Goal: Task Accomplishment & Management: Manage account settings

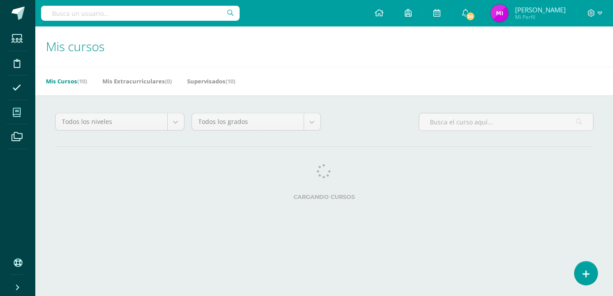
click at [562, 105] on div "Todos los niveles Todos los niveles Preprimaria [PERSON_NAME]. [GEOGRAPHIC_DATA…" at bounding box center [325, 158] width 574 height 126
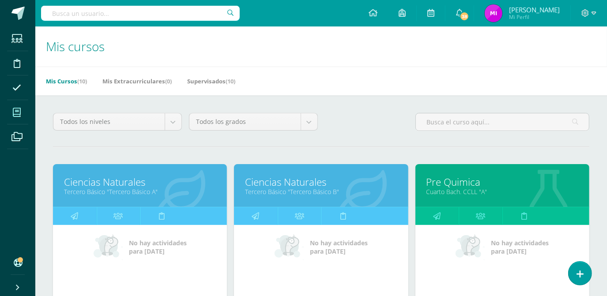
click at [106, 189] on link "Tercero Básico "Tercero Básico A"" at bounding box center [140, 192] width 152 height 8
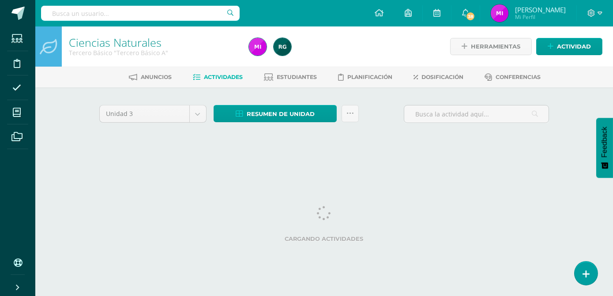
click at [383, 109] on div "Unidad 3 Unidad 1 Unidad 2 Unidad 3 Unidad 4 Resumen de unidad Descargar como H…" at bounding box center [324, 117] width 457 height 25
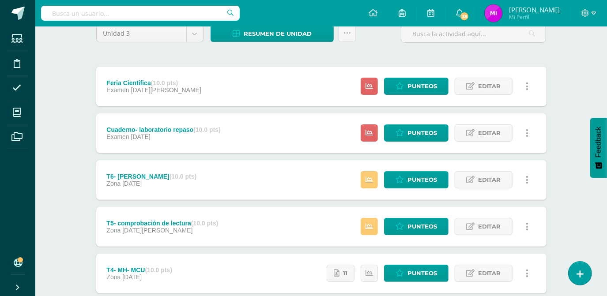
scroll to position [80, 0]
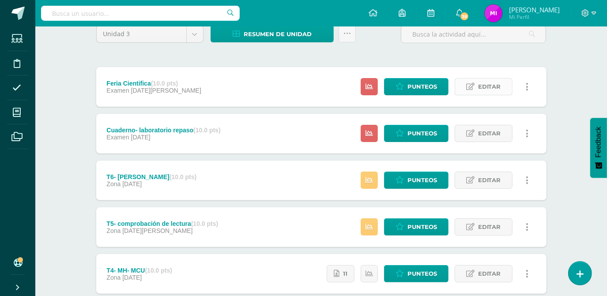
click at [500, 85] on span "Editar" at bounding box center [489, 87] width 23 height 16
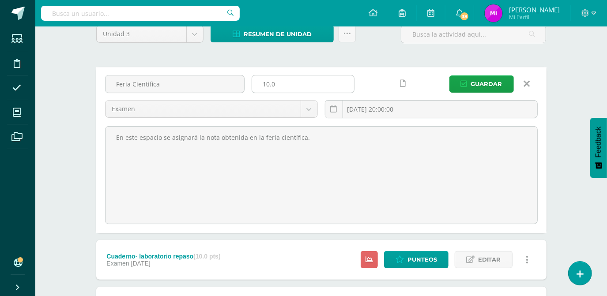
click at [287, 86] on input "10.0" at bounding box center [303, 83] width 102 height 17
type input "1"
type input "30"
click at [202, 84] on input "Feria Cientifica" at bounding box center [174, 83] width 139 height 17
type input "F"
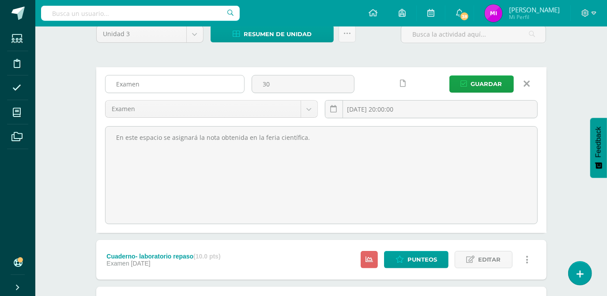
type input "Examen final"
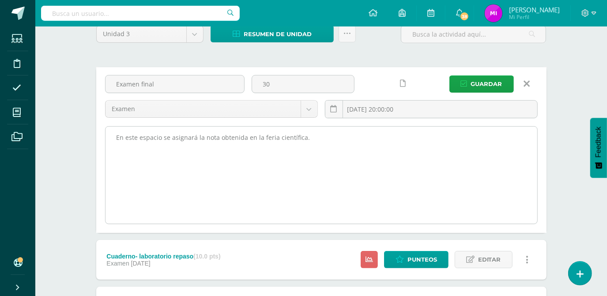
click at [350, 192] on textarea "En este espacio se asignará la nota obtenida en la feria científica." at bounding box center [321, 175] width 432 height 97
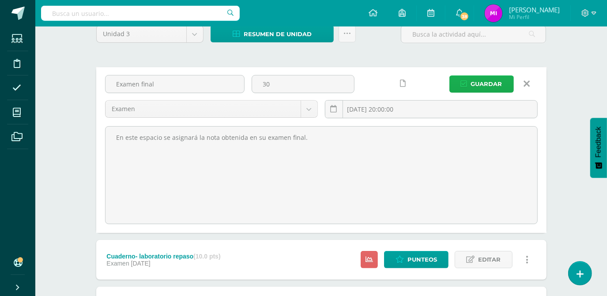
type textarea "En este espacio se asignará la nota obtenida en su examen final."
click at [492, 83] on span "Guardar" at bounding box center [486, 84] width 31 height 16
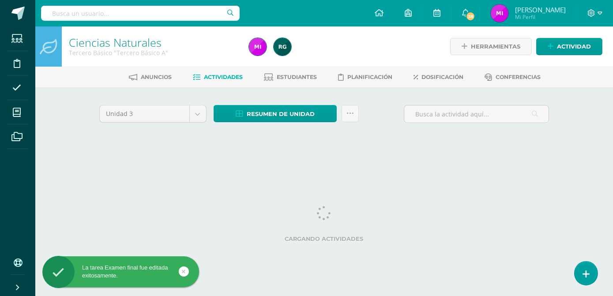
click at [373, 136] on div "Unidad 3 Unidad 1 Unidad 2 Unidad 3 Unidad 4 Resumen de unidad Descargar como H…" at bounding box center [324, 126] width 457 height 42
click at [379, 147] on div "Unidad 3 Unidad 1 Unidad 2 Unidad 3 Unidad 4 Resumen de unidad Descargar como H…" at bounding box center [325, 125] width 486 height 77
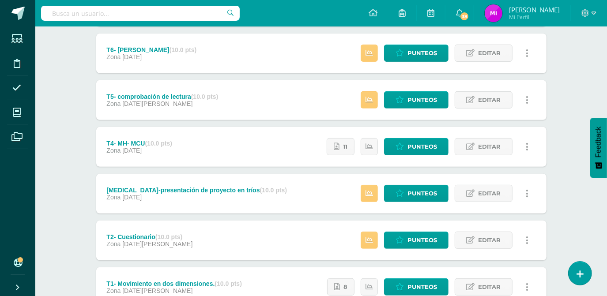
scroll to position [277, 0]
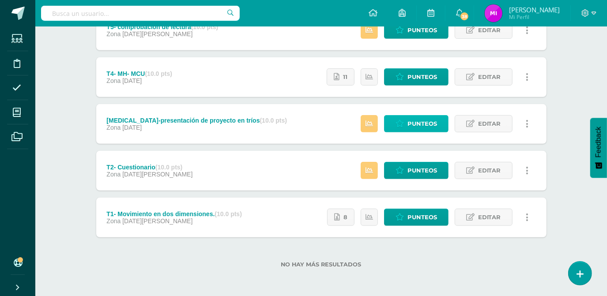
click at [422, 124] on span "Punteos" at bounding box center [422, 124] width 30 height 16
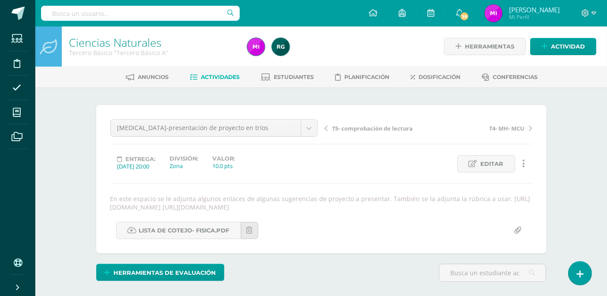
click at [578, 193] on div "Ciencias Naturales Tercero Básico "Tercero Básico A" Herramientas Detalle de as…" at bounding box center [321, 196] width 572 height 340
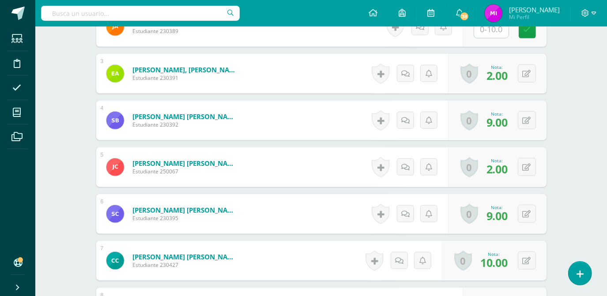
scroll to position [363, 0]
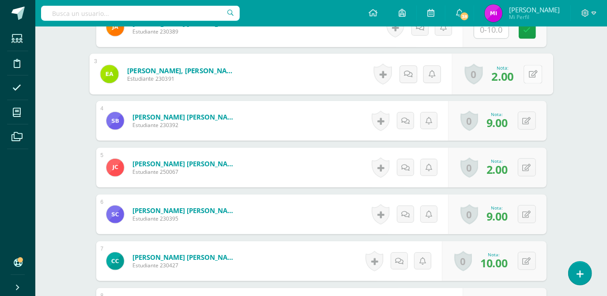
click at [528, 74] on icon at bounding box center [532, 74] width 9 height 8
type input "7"
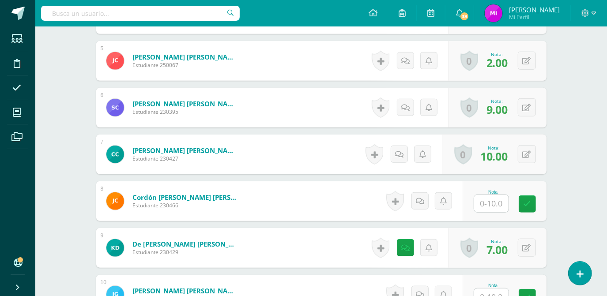
scroll to position [444, 0]
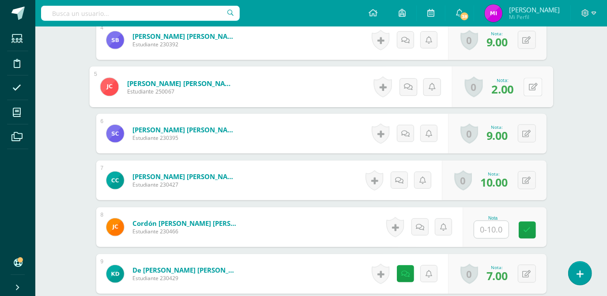
click at [527, 87] on button at bounding box center [532, 87] width 19 height 19
type input "5"
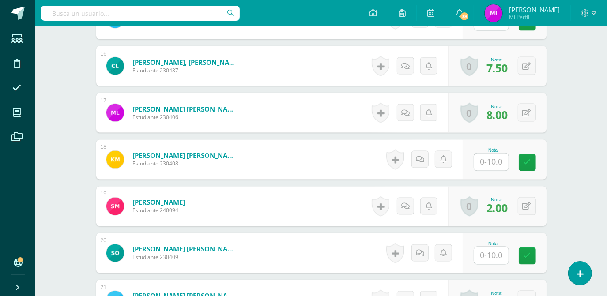
scroll to position [1005, 0]
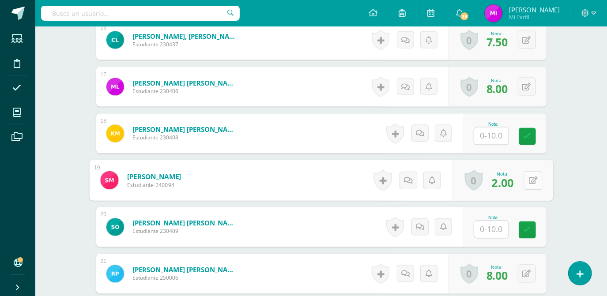
click at [528, 178] on icon at bounding box center [532, 181] width 9 height 8
type input "5"
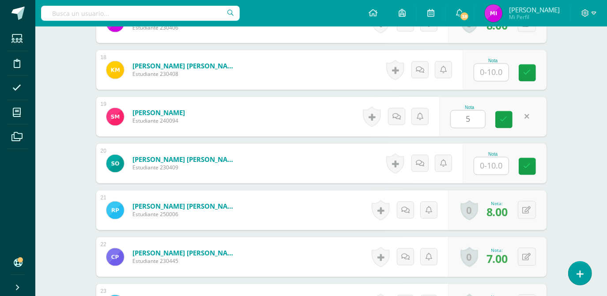
scroll to position [1069, 0]
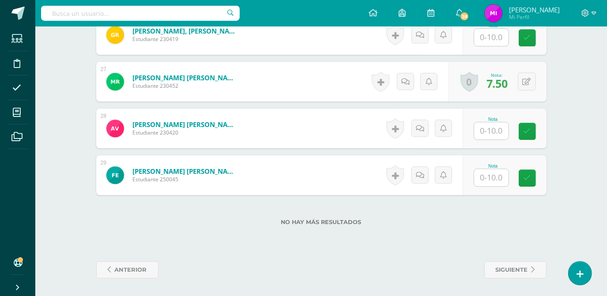
scroll to position [1479, 0]
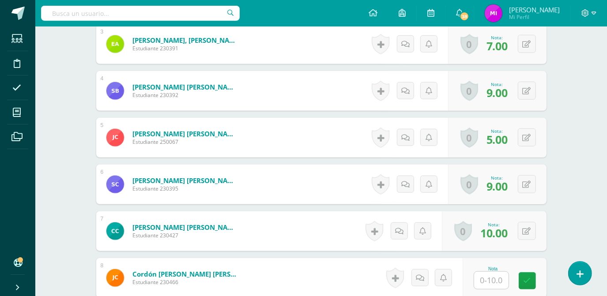
scroll to position [388, 0]
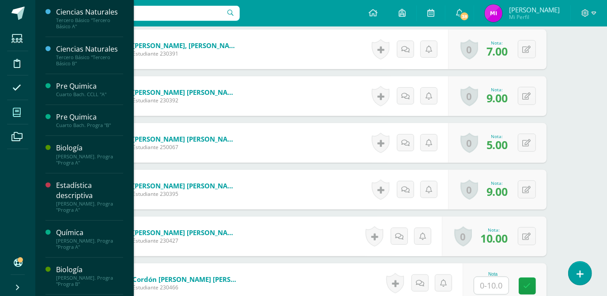
click at [11, 113] on span at bounding box center [17, 112] width 20 height 20
